Goal: Register for event/course

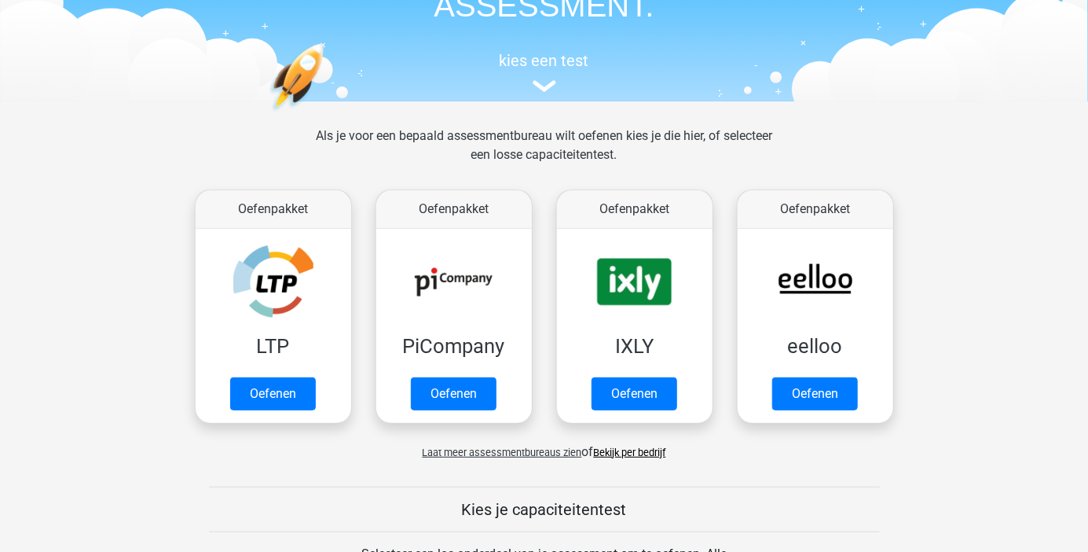
scroll to position [124, 0]
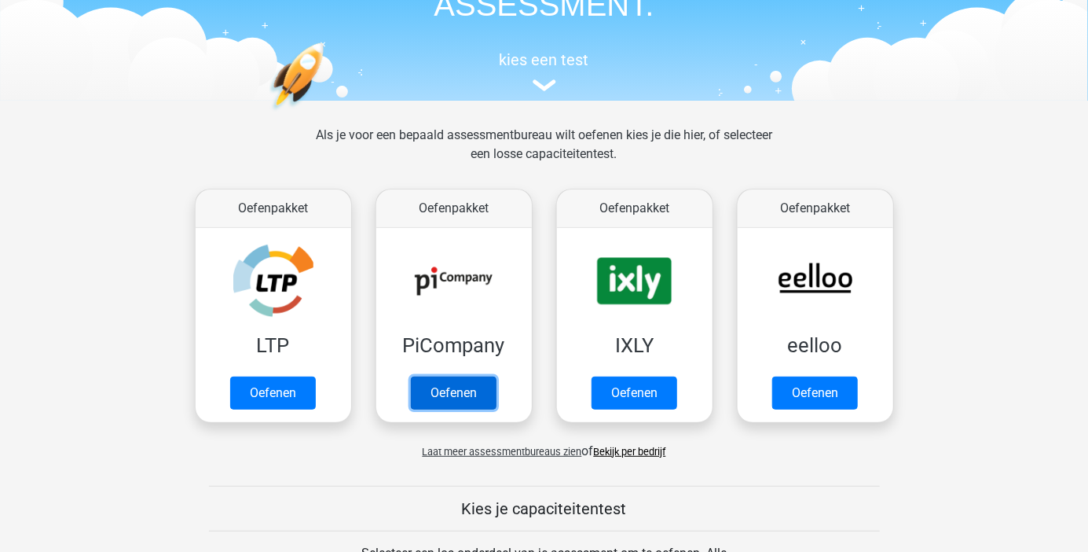
click at [462, 383] on link "Oefenen" at bounding box center [454, 392] width 86 height 33
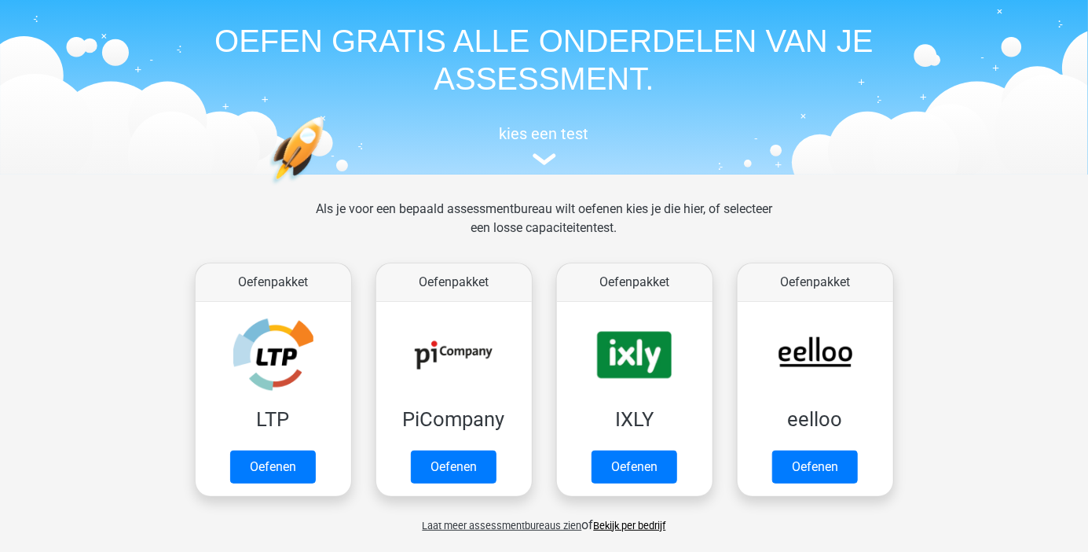
scroll to position [0, 0]
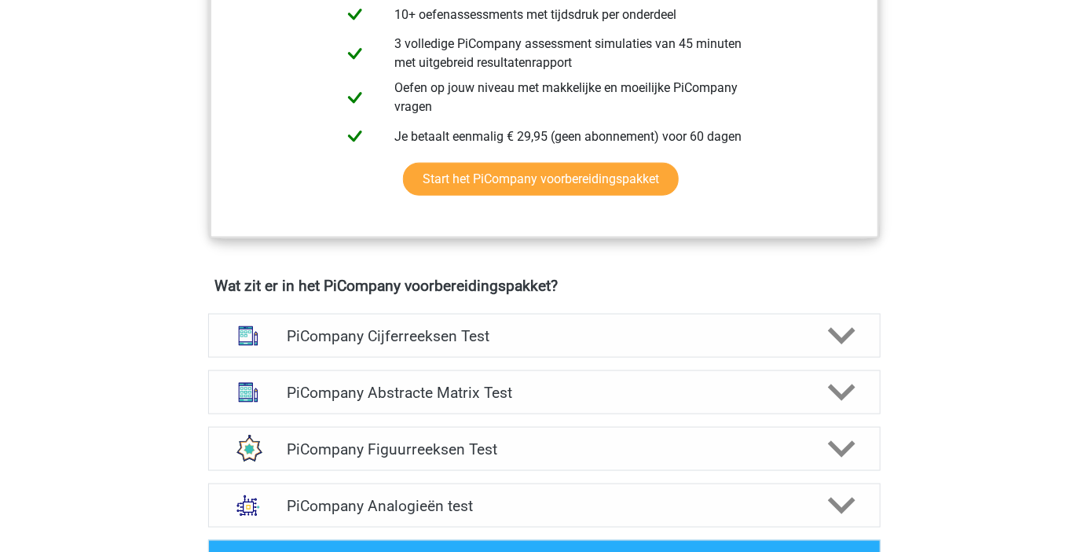
scroll to position [772, 0]
click at [679, 195] on link "Start het PiCompany voorbereidingspakket" at bounding box center [541, 178] width 276 height 33
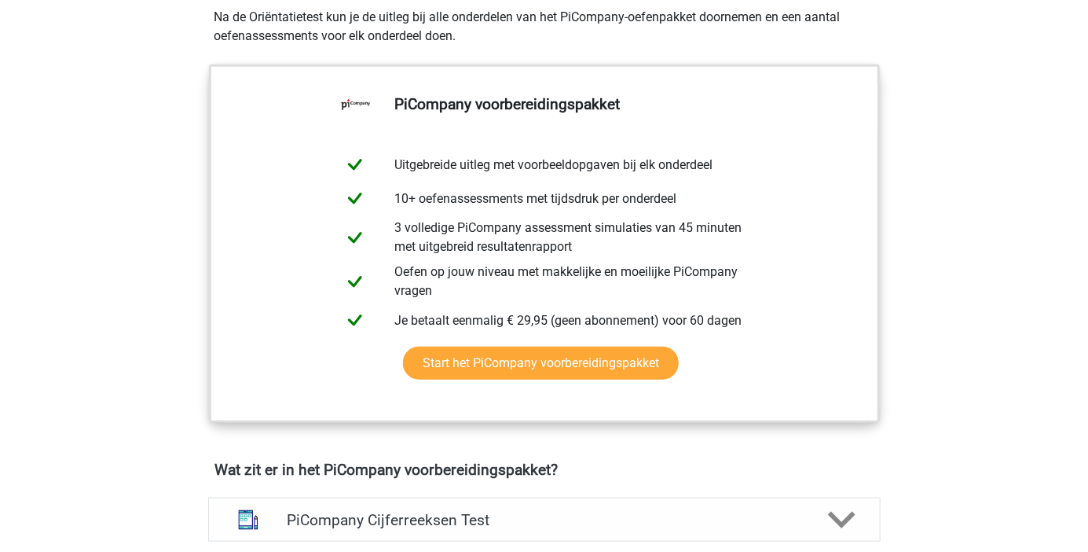
scroll to position [588, 0]
click at [566, 378] on link "Start het PiCompany voorbereidingspakket" at bounding box center [541, 362] width 276 height 33
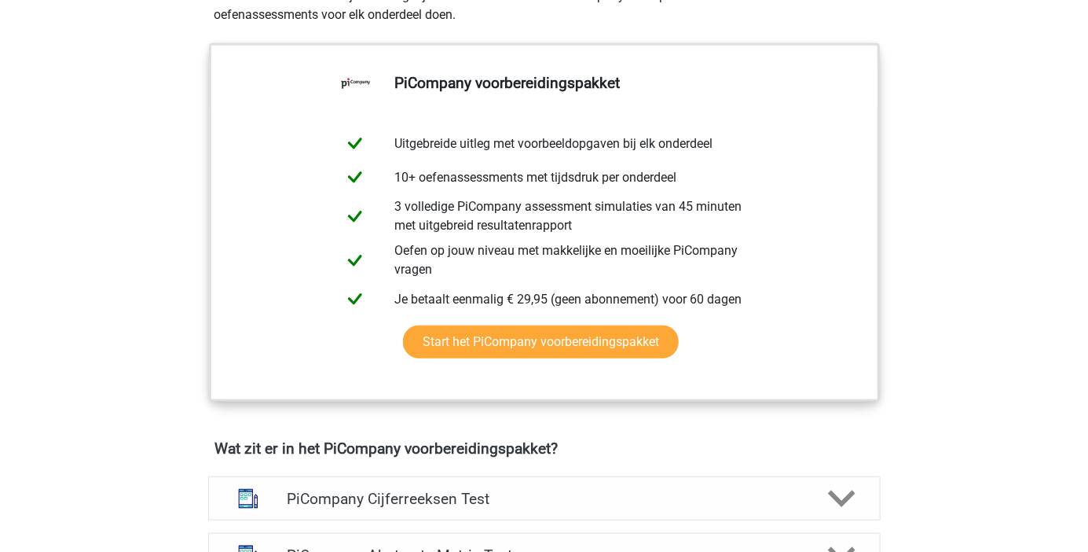
scroll to position [608, 0]
